Goal: Register for event/course

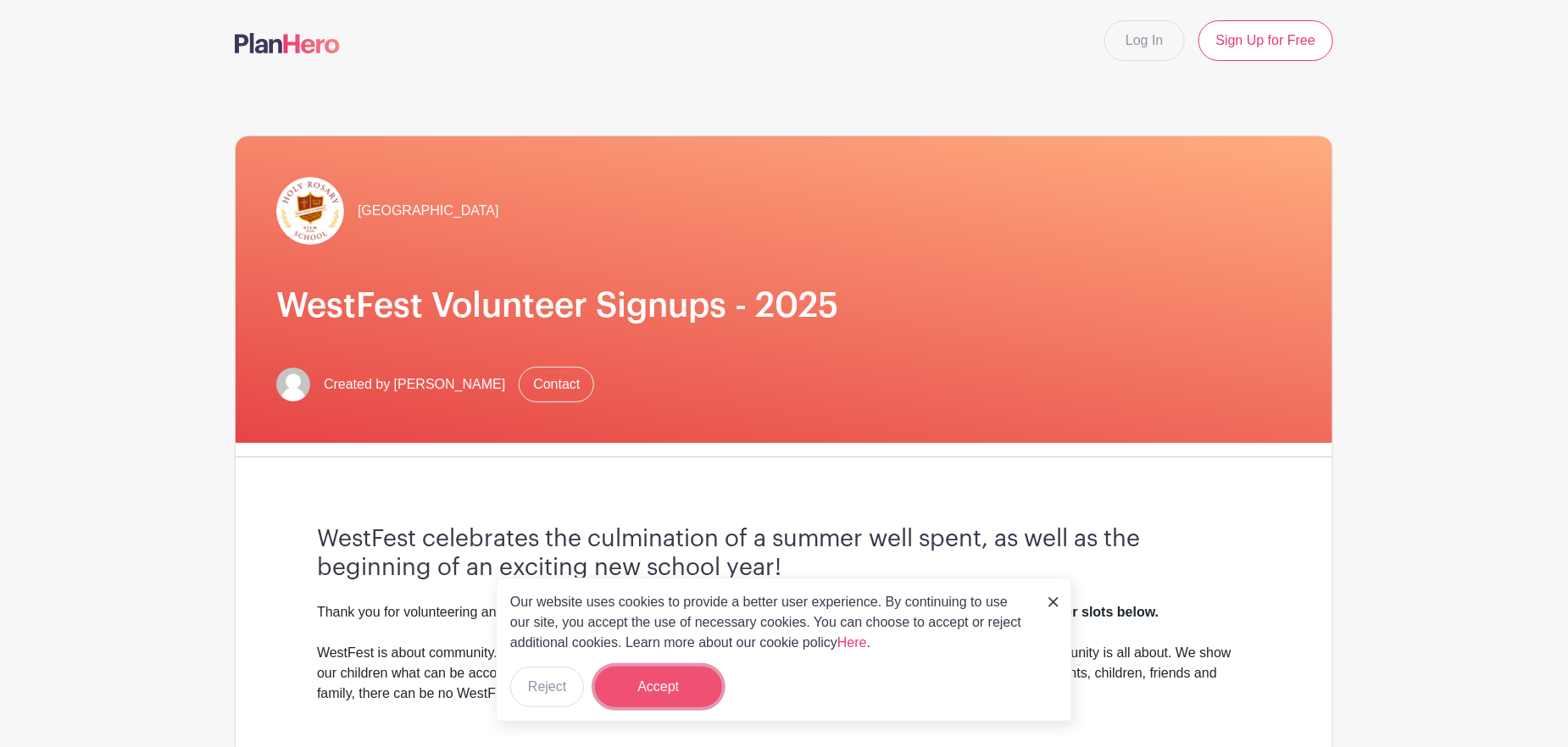
click at [658, 676] on button "Accept" at bounding box center [658, 687] width 127 height 40
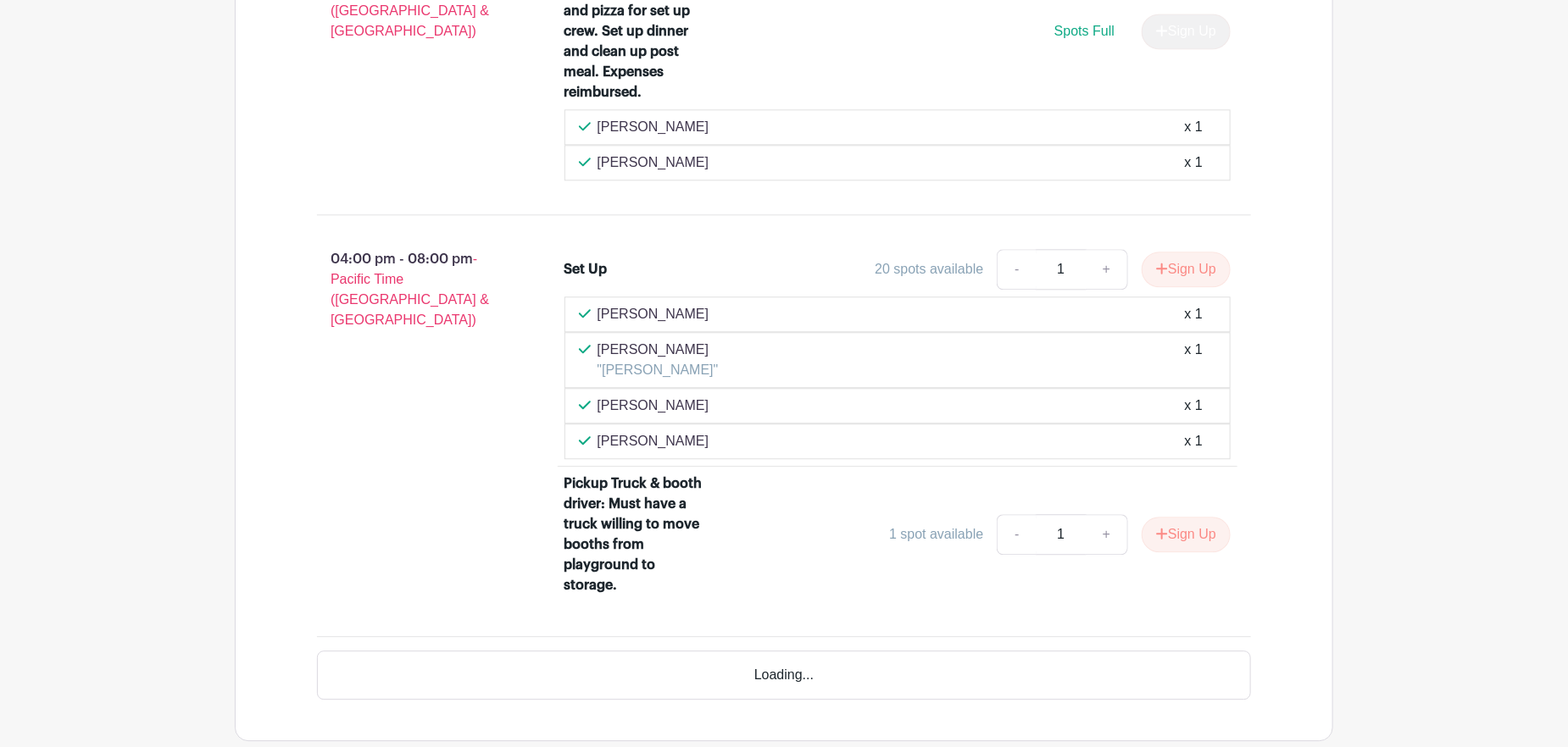
scroll to position [2014, 0]
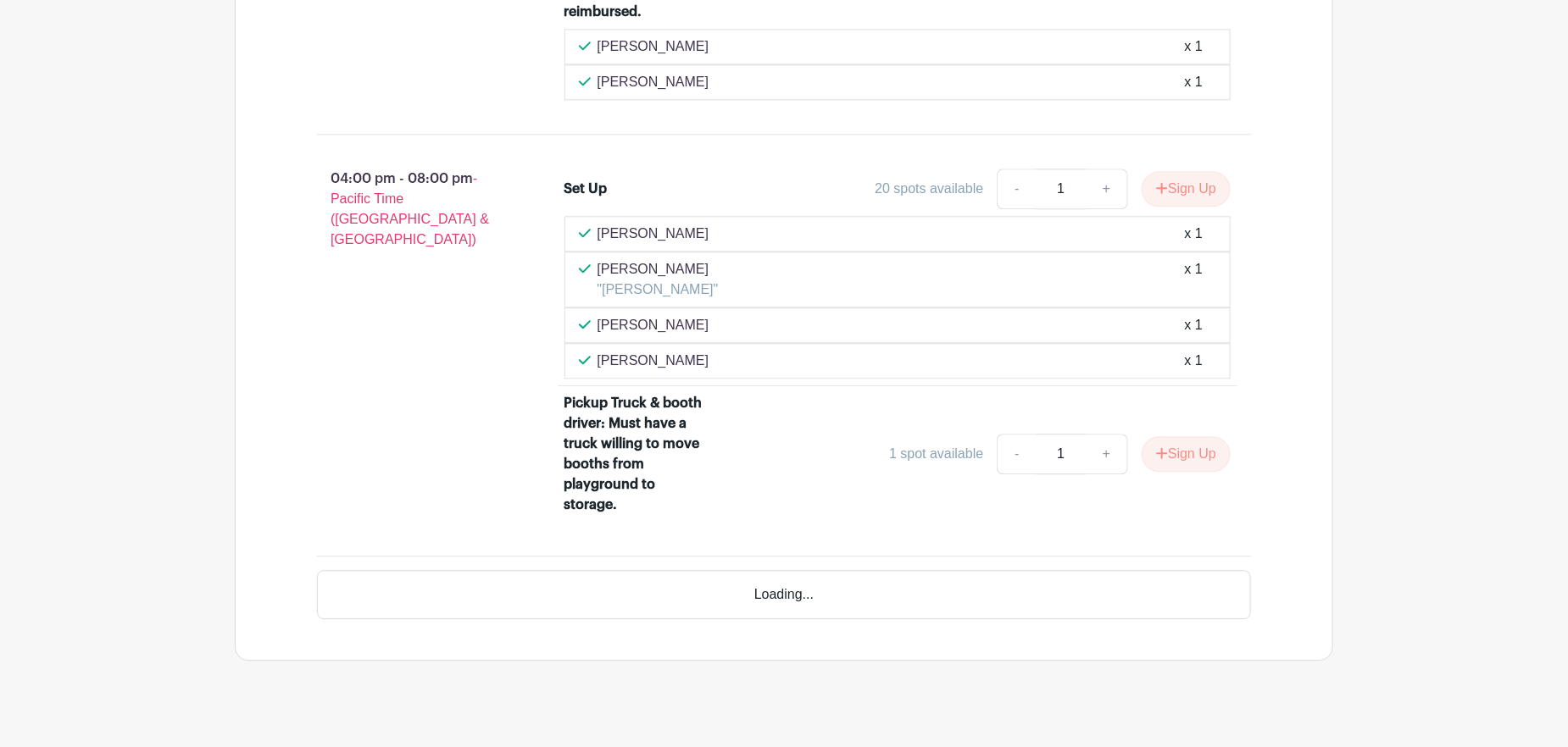
click at [957, 571] on div "Loading..." at bounding box center [783, 595] width 934 height 49
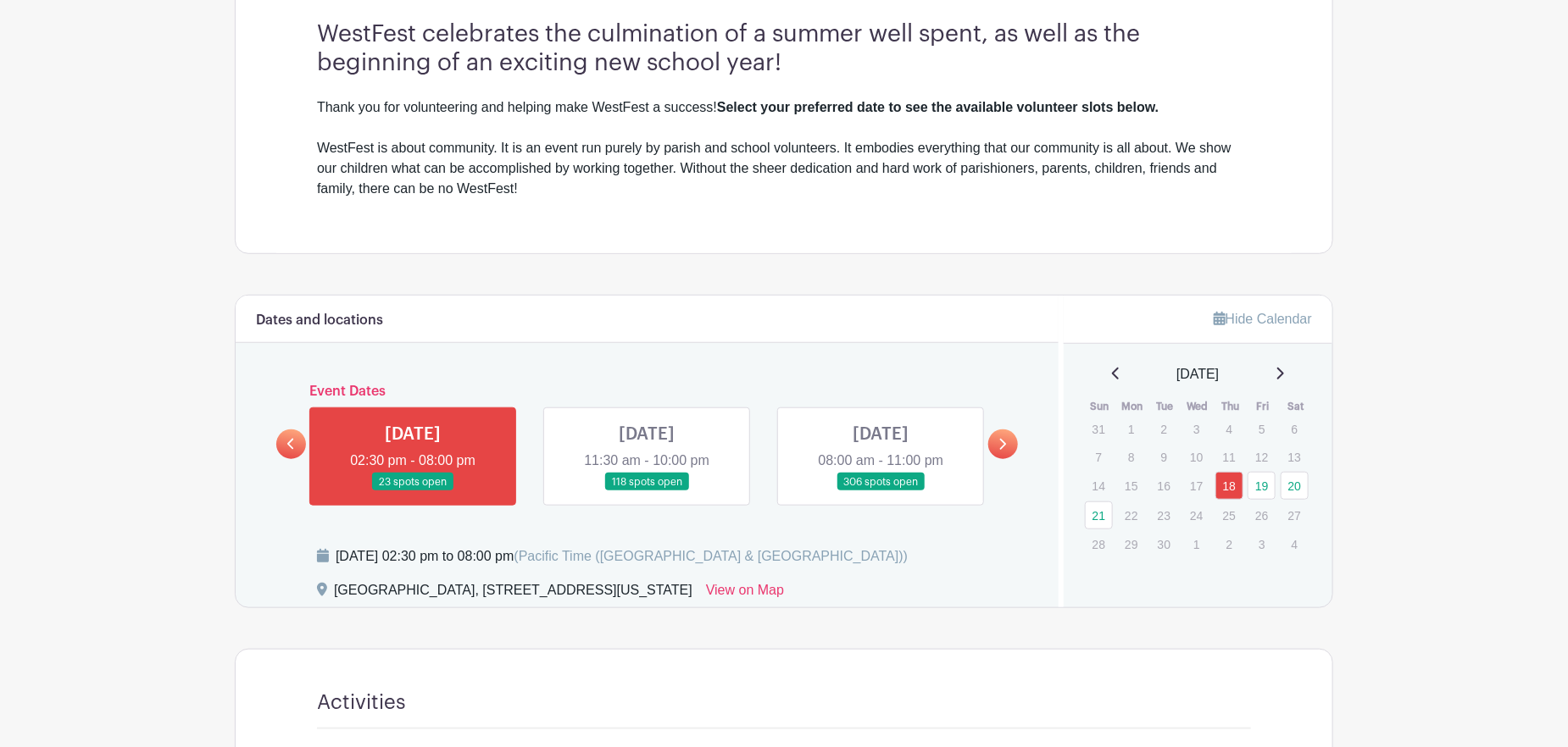
scroll to position [508, 0]
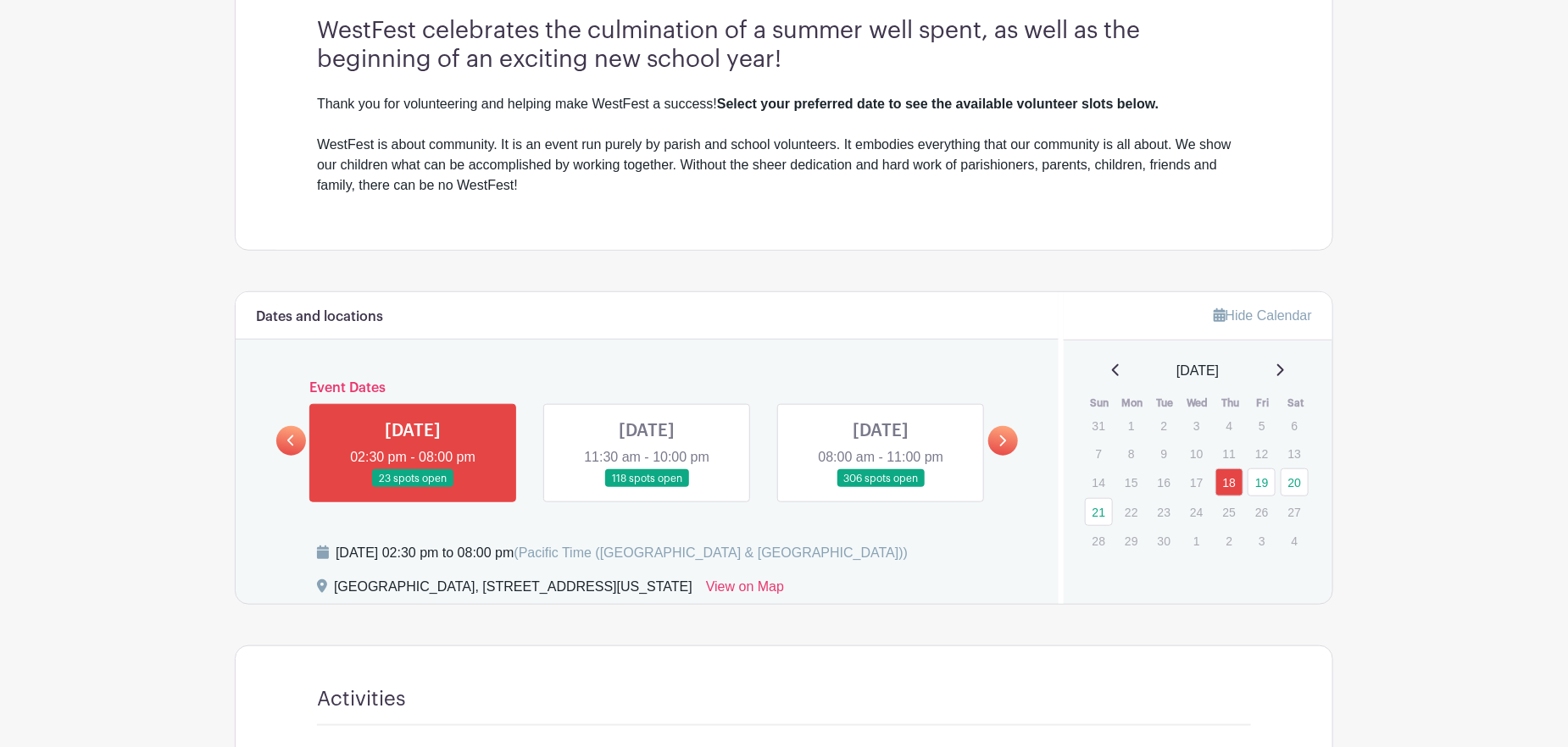
click at [647, 488] on link at bounding box center [647, 488] width 0 height 0
click at [1007, 447] on link at bounding box center [1003, 441] width 30 height 30
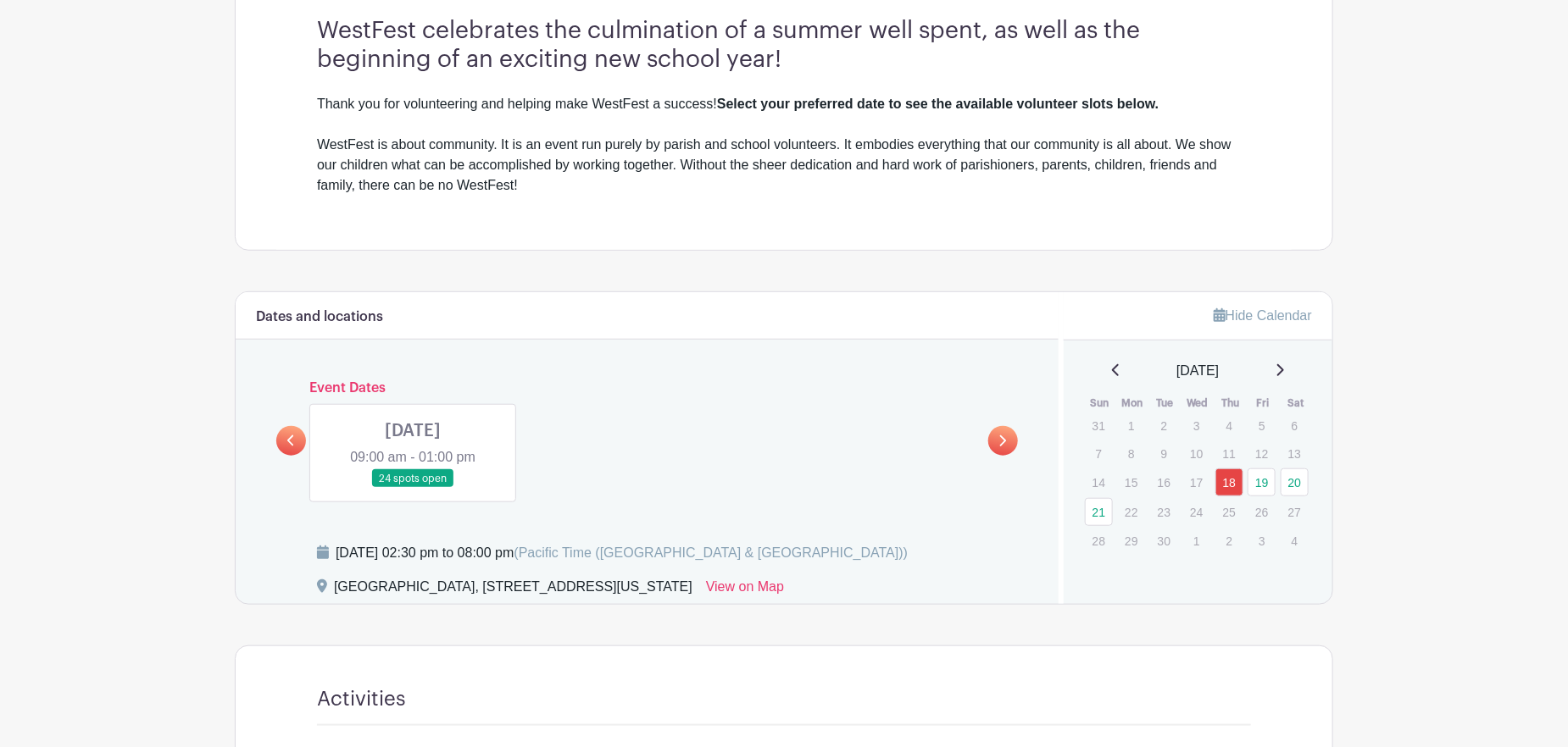
click at [413, 488] on link at bounding box center [413, 488] width 0 height 0
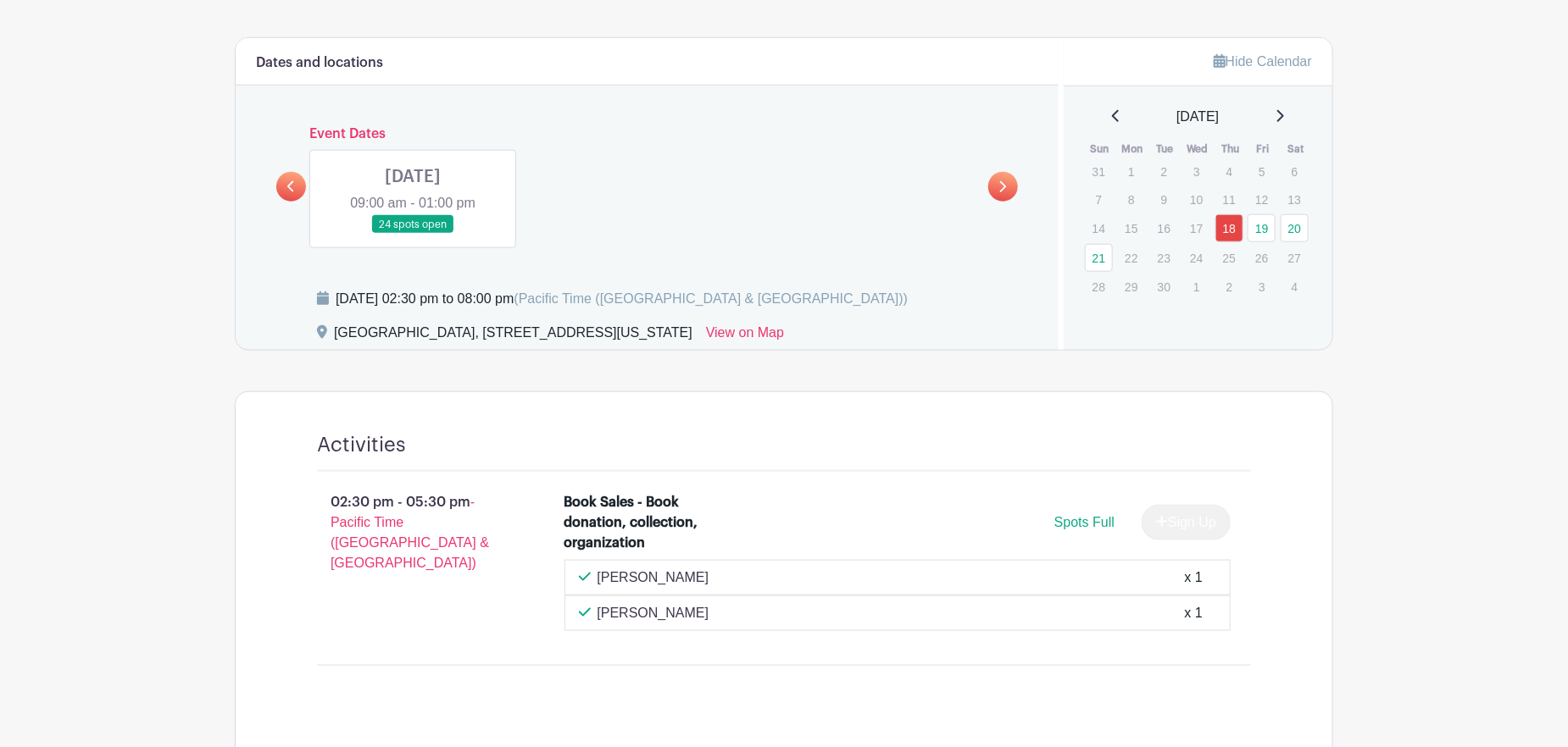
scroll to position [593, 0]
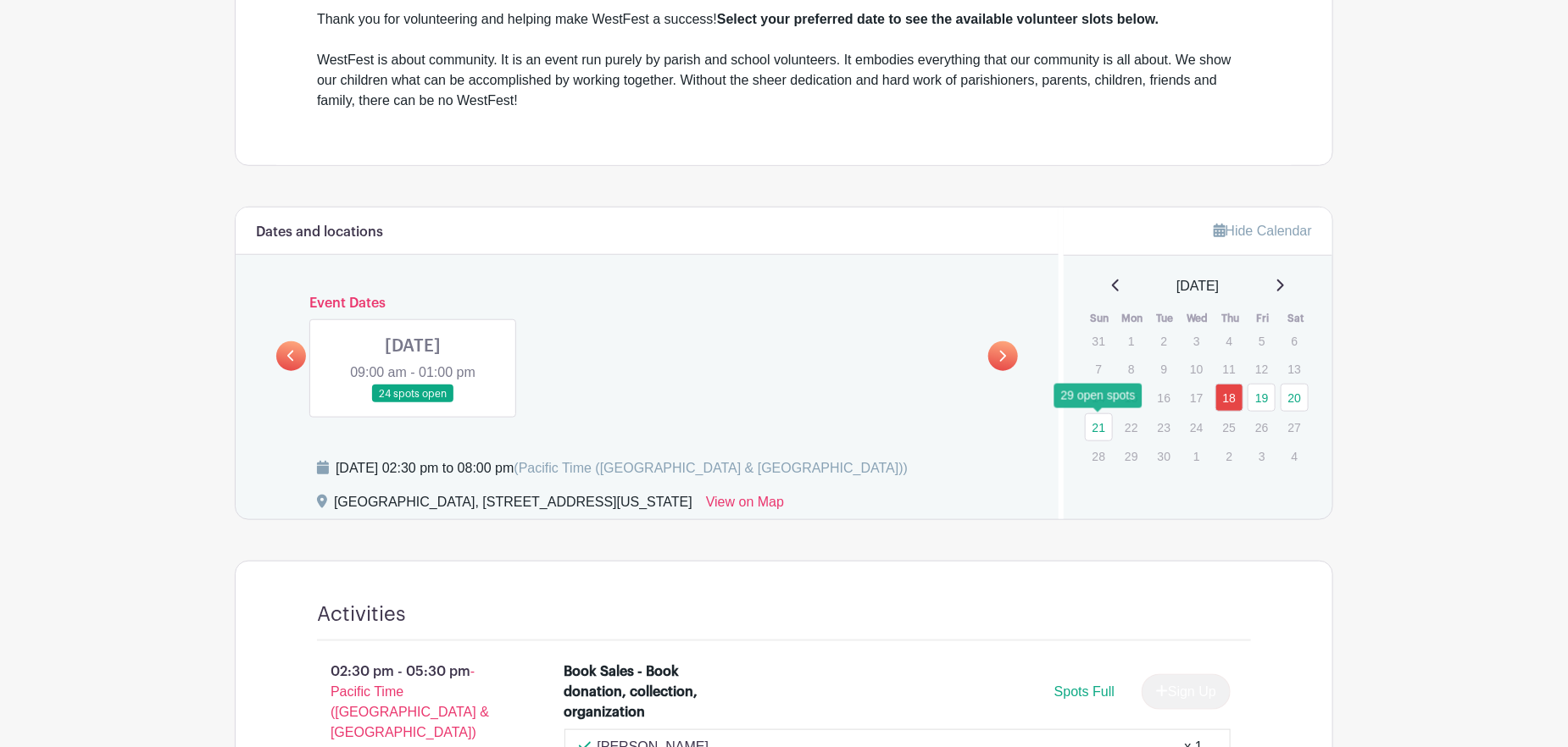
click at [1102, 429] on link "21" at bounding box center [1099, 428] width 28 height 28
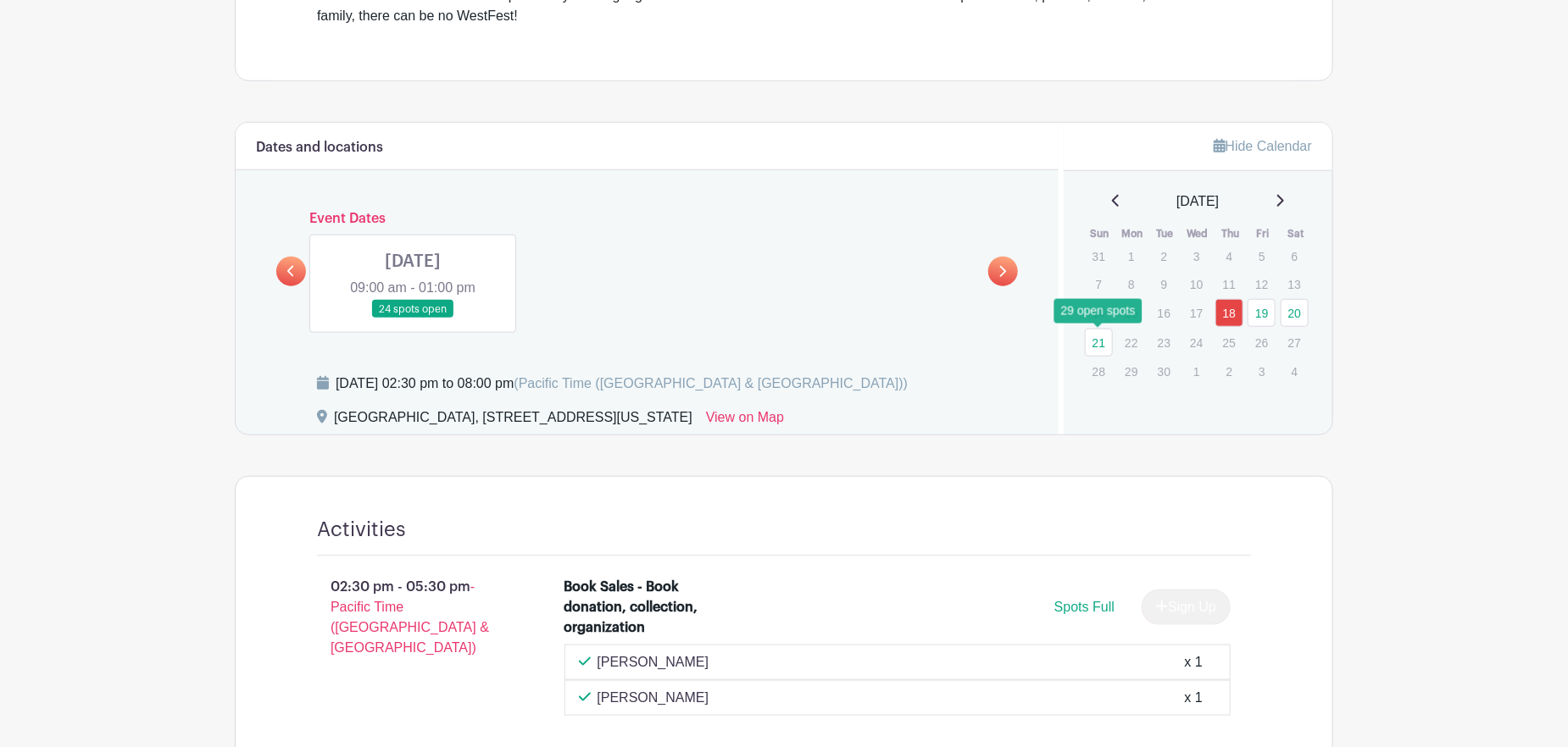
scroll to position [678, 0]
click at [1292, 317] on link "20" at bounding box center [1295, 313] width 28 height 28
click at [1496, 416] on main "Log In Sign Up for Free [GEOGRAPHIC_DATA] WestFest Volunteer Signups - 2025 Cre…" at bounding box center [784, 688] width 1568 height 2731
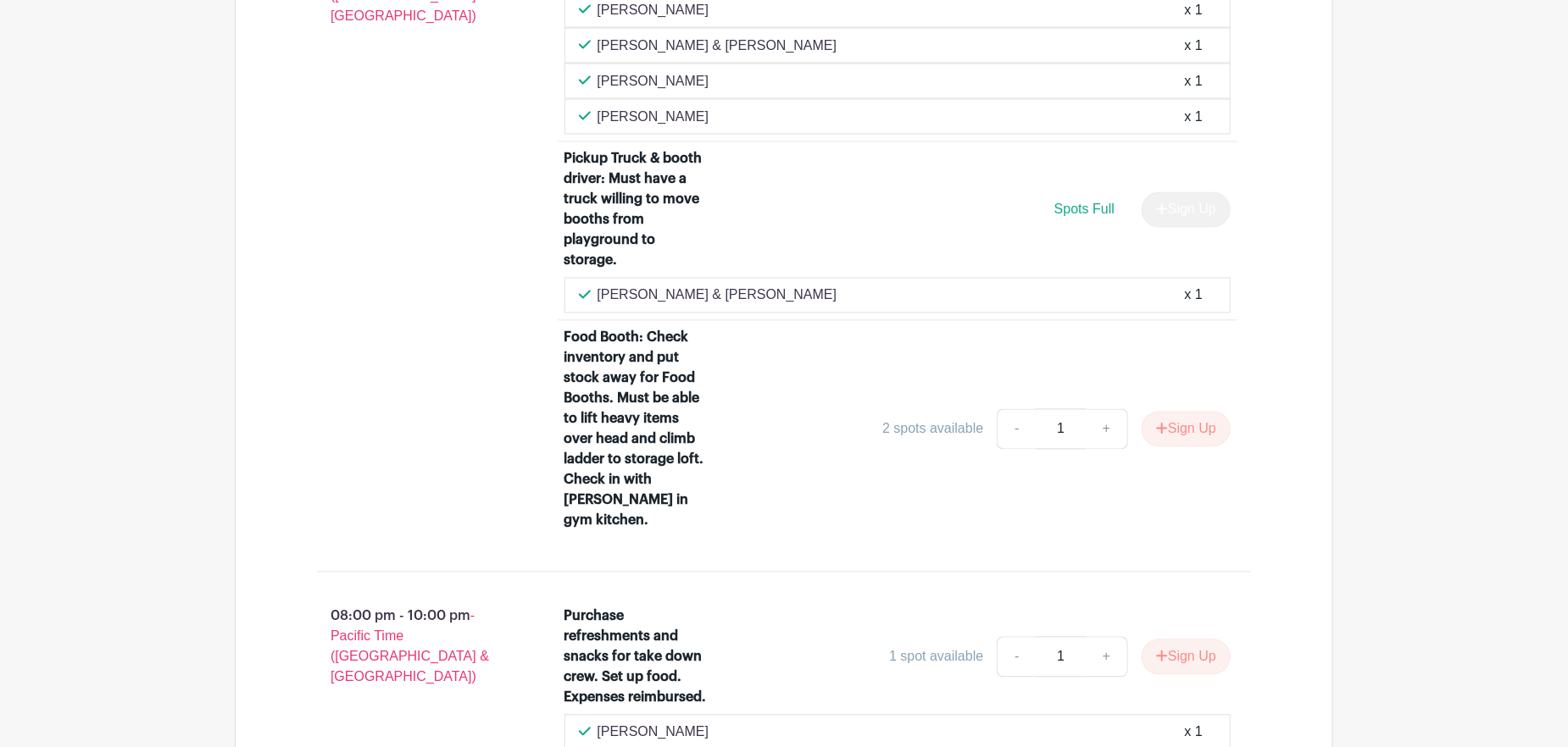
scroll to position [1525, 0]
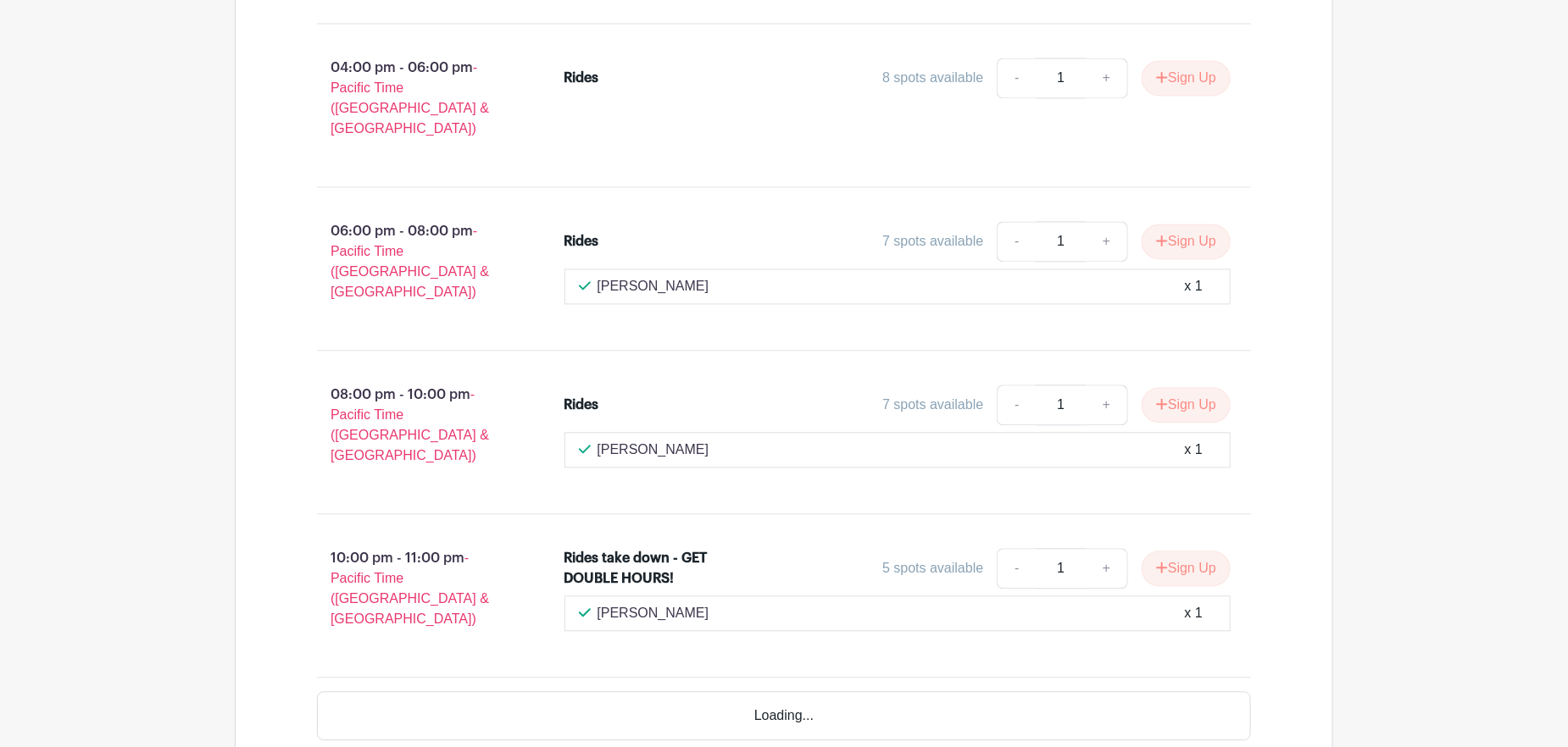
scroll to position [1694, 0]
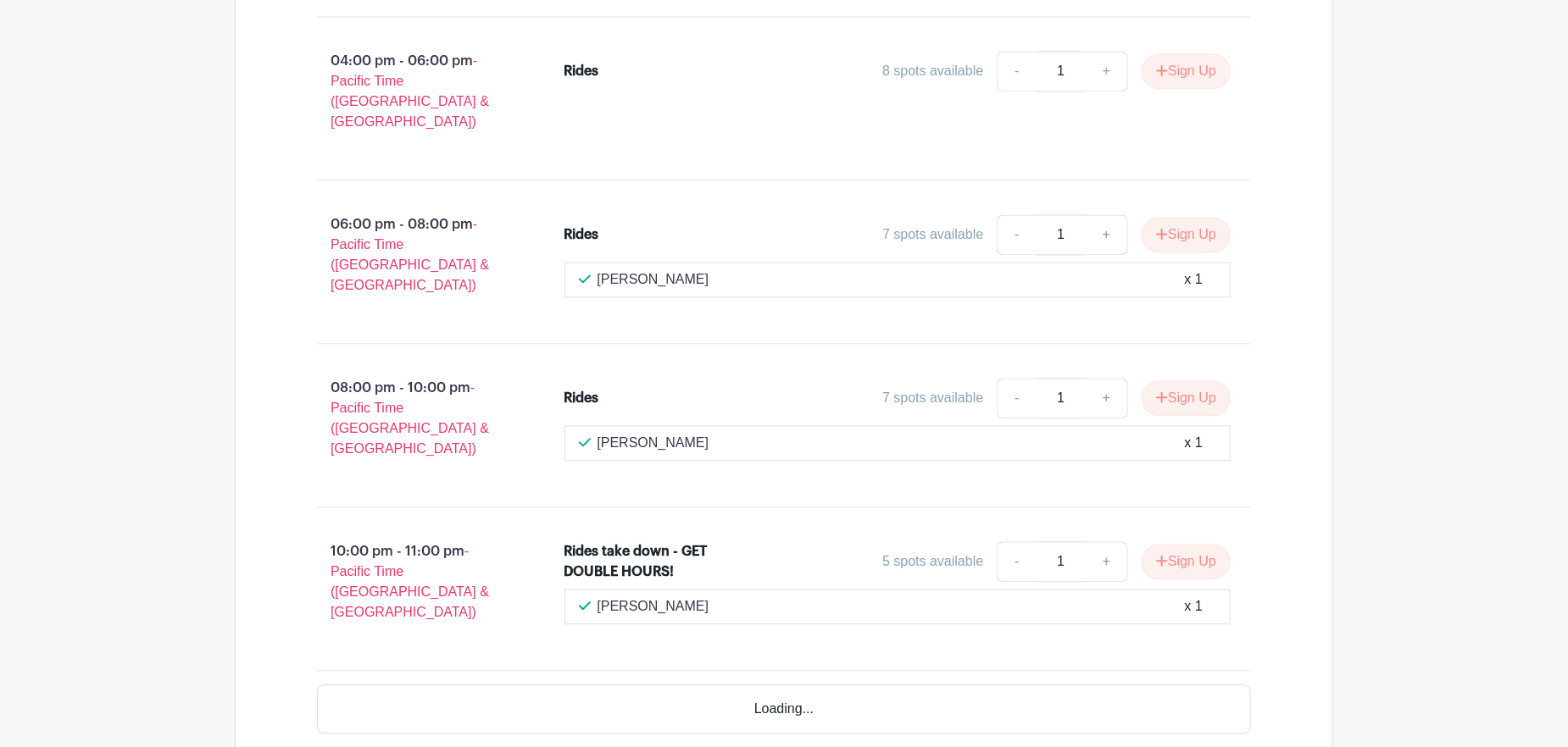
click at [792, 685] on div "Loading..." at bounding box center [783, 709] width 934 height 49
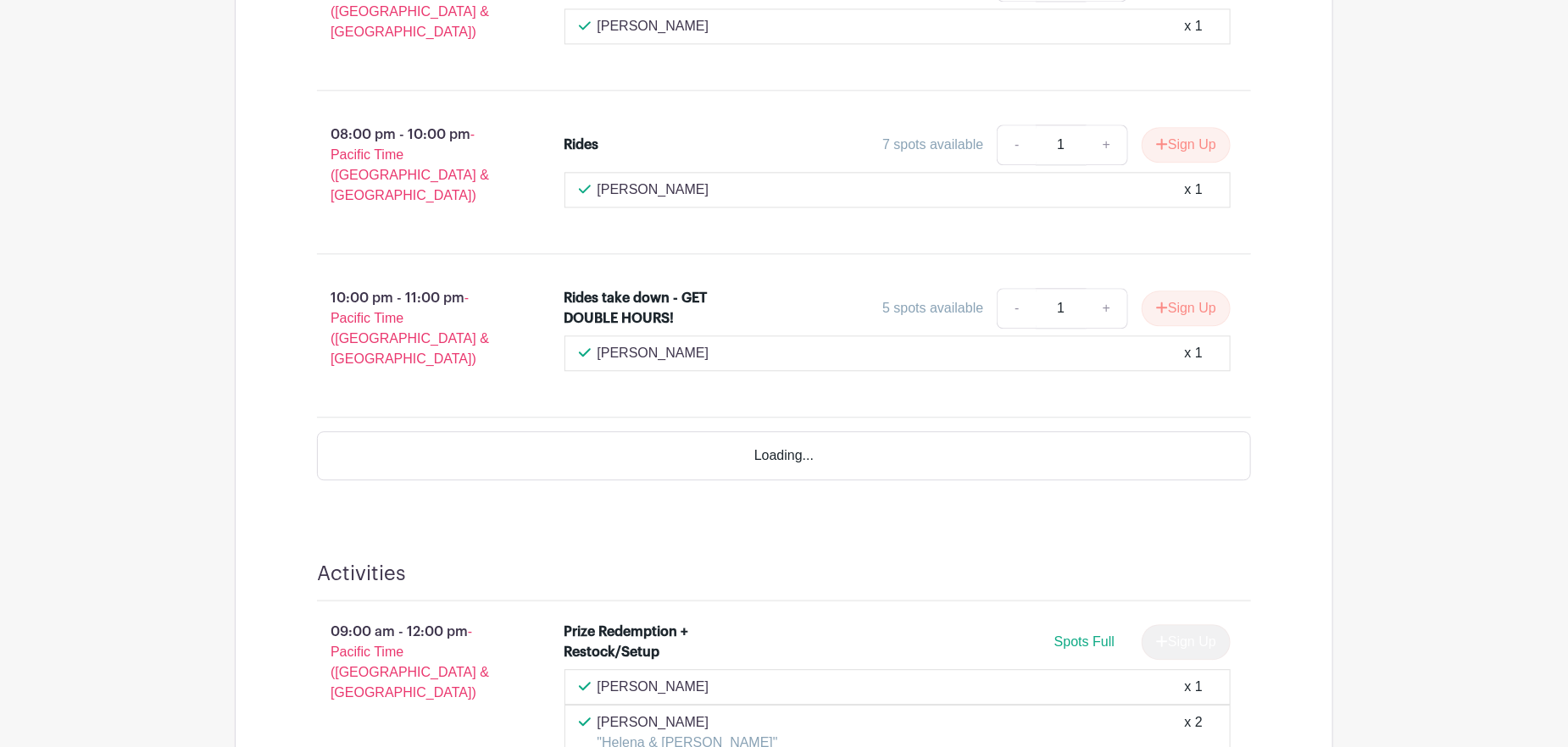
scroll to position [1949, 0]
click at [808, 430] on div "Loading..." at bounding box center [783, 455] width 934 height 49
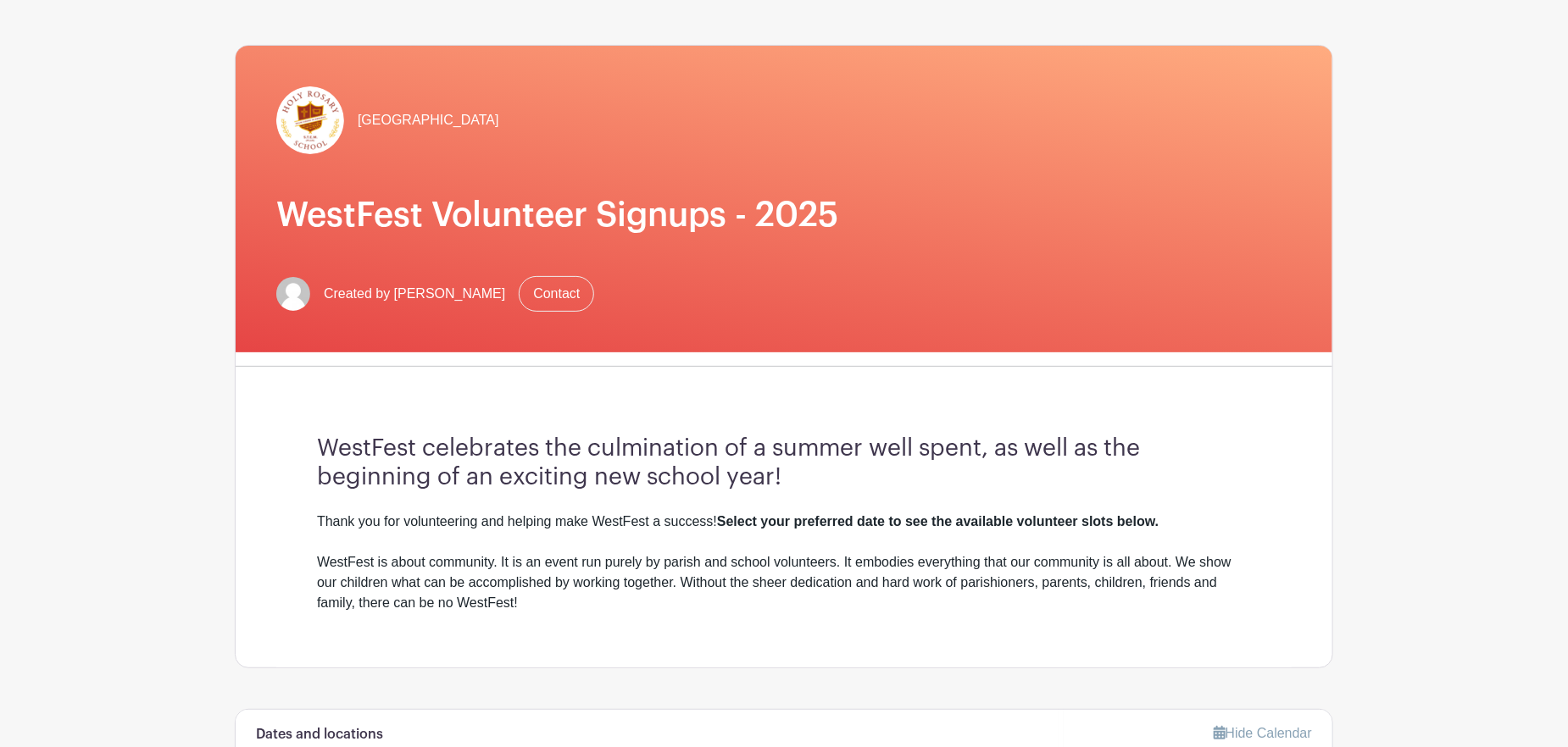
scroll to position [339, 0]
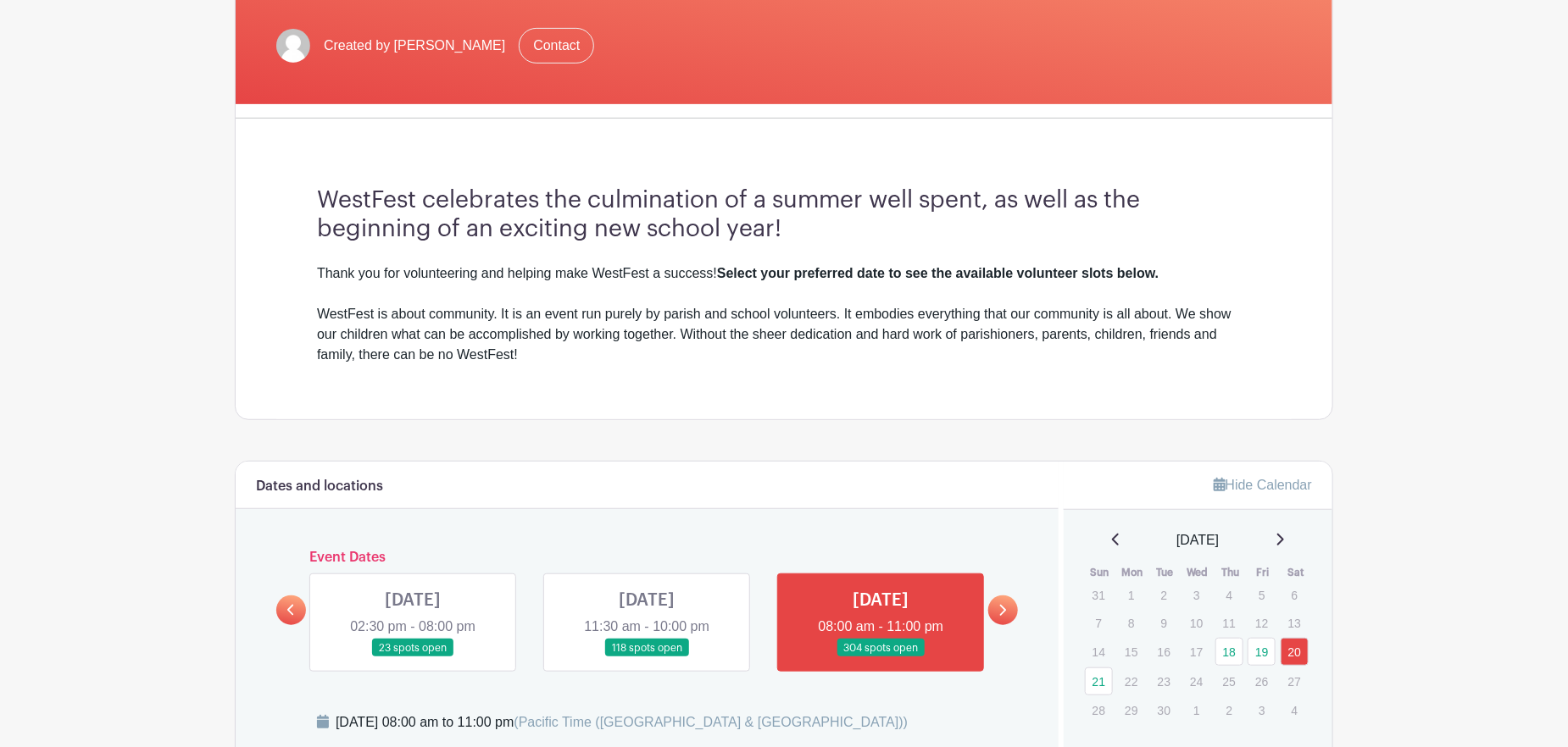
click at [413, 658] on link at bounding box center [413, 658] width 0 height 0
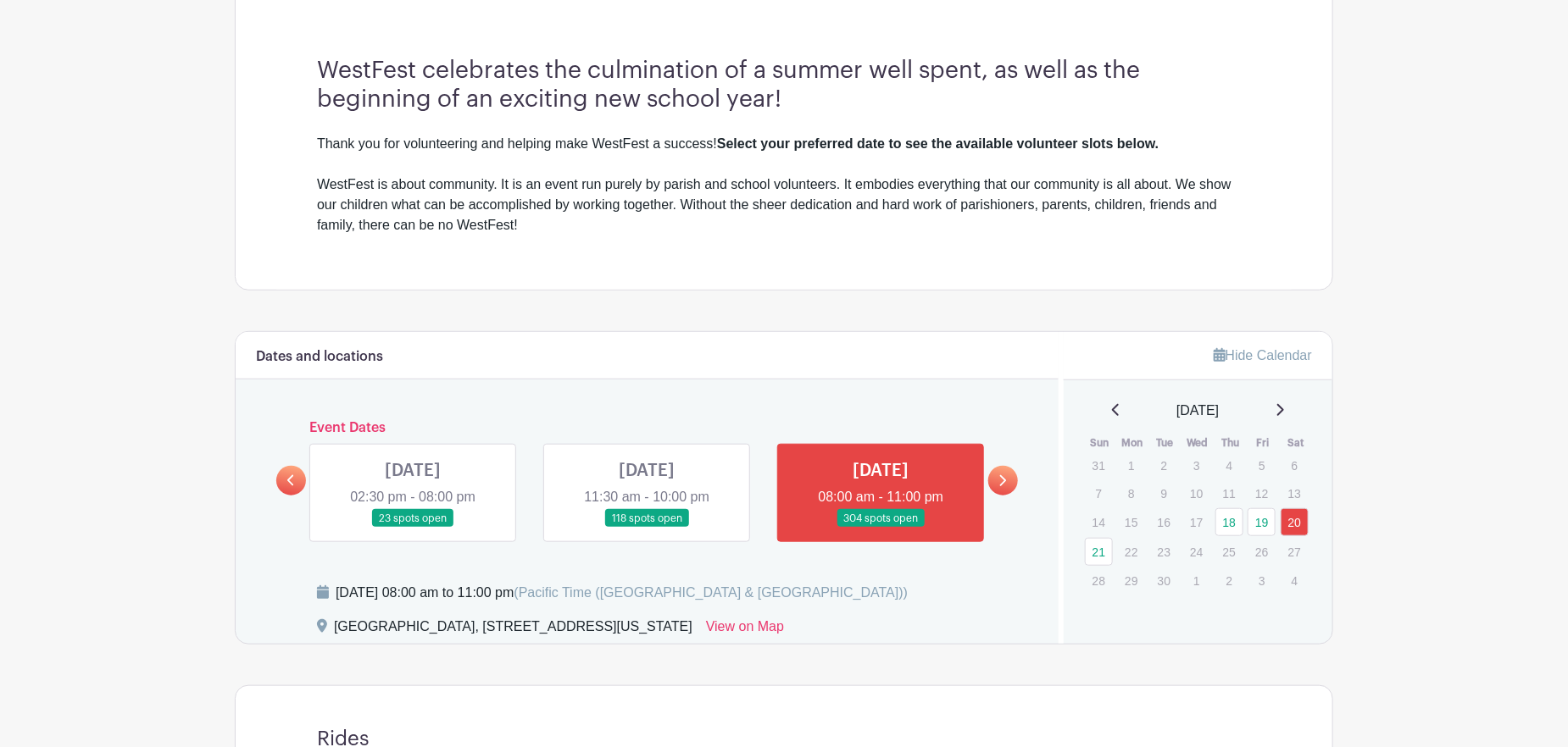
scroll to position [593, 0]
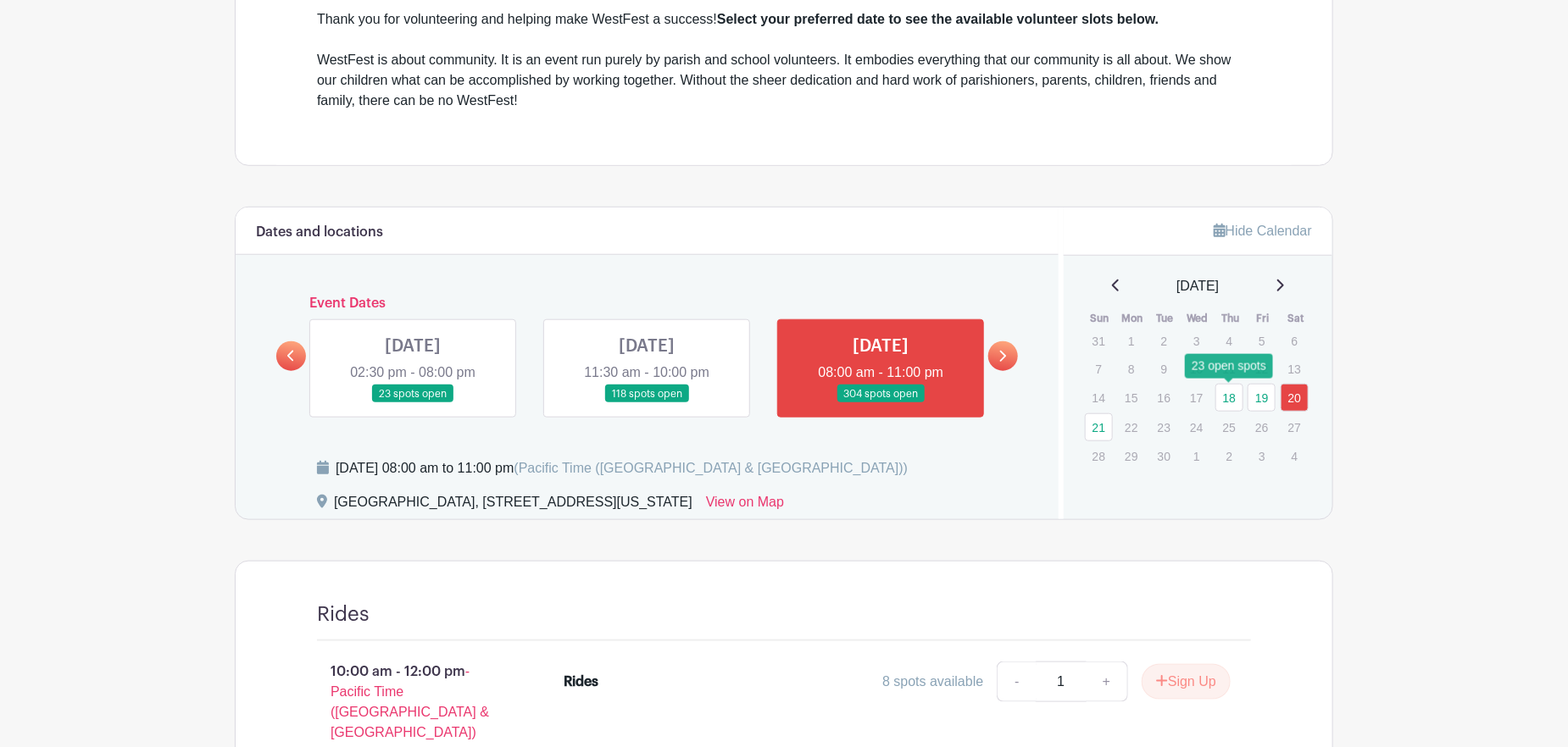
click at [1228, 394] on link "18" at bounding box center [1229, 398] width 28 height 28
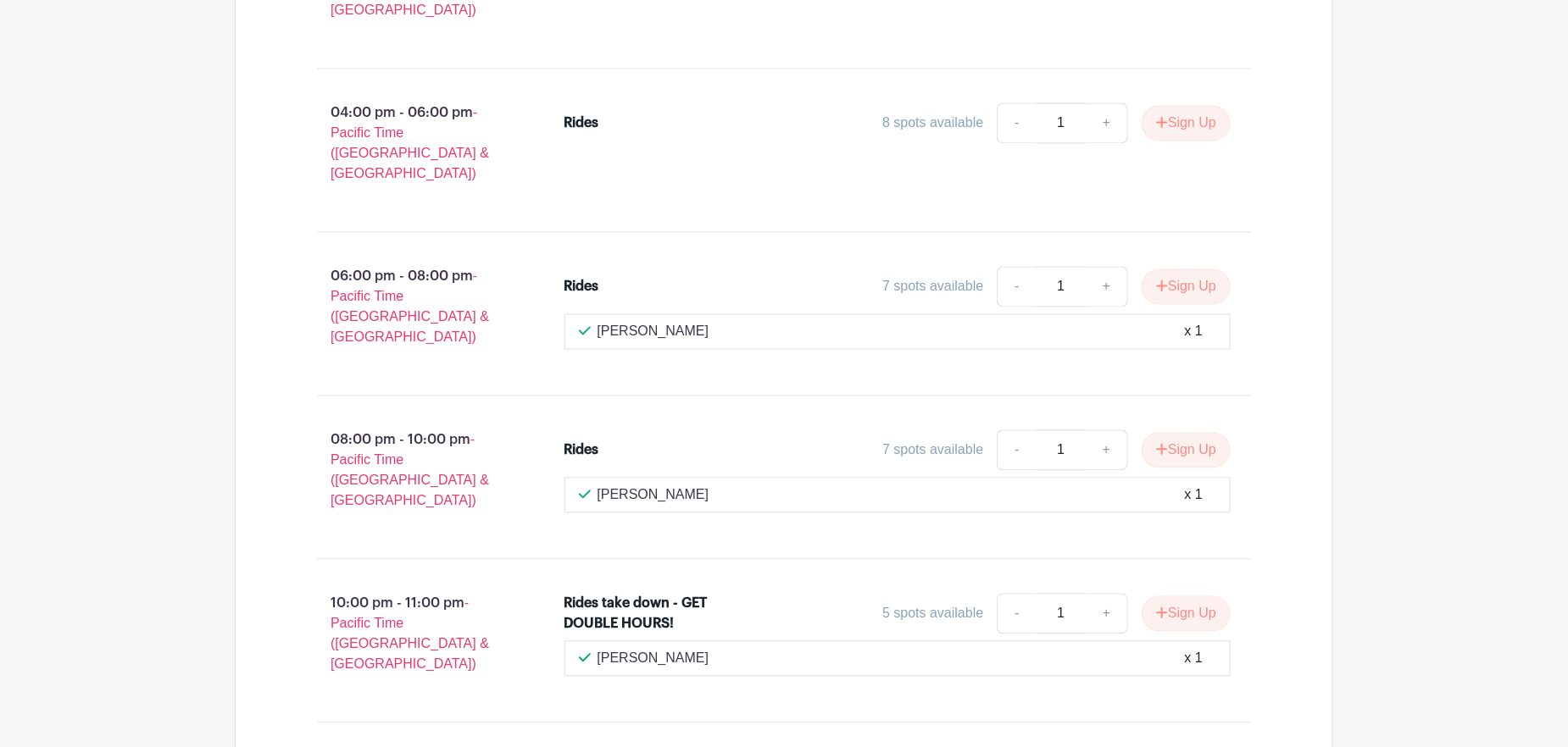
scroll to position [1694, 0]
